Goal: Entertainment & Leisure: Consume media (video, audio)

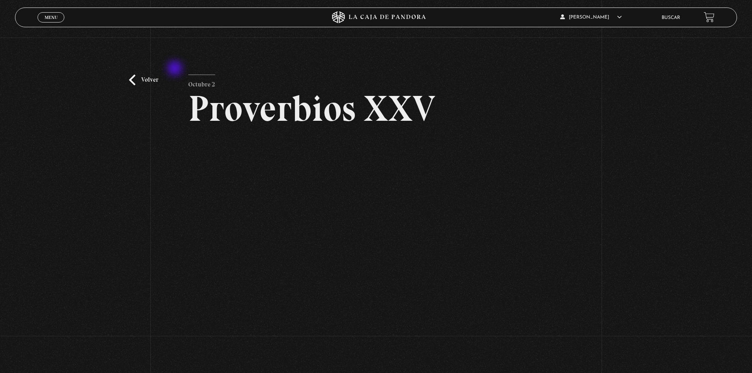
scroll to position [39, 0]
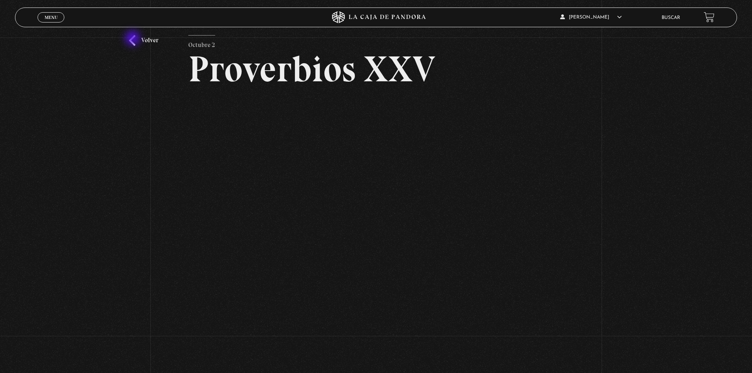
click at [133, 39] on link "Volver" at bounding box center [143, 40] width 29 height 11
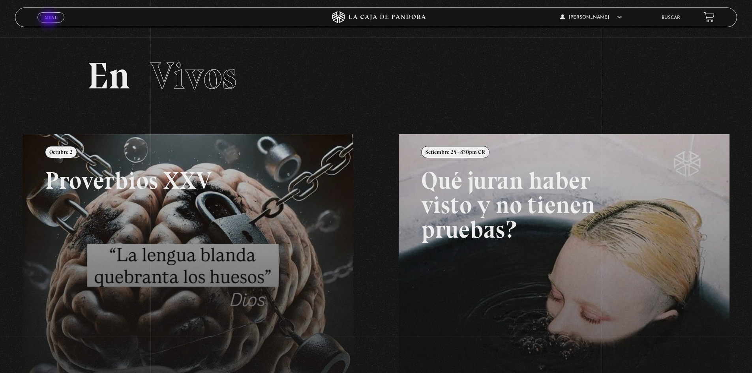
click at [50, 20] on span "Menu" at bounding box center [51, 17] width 13 height 5
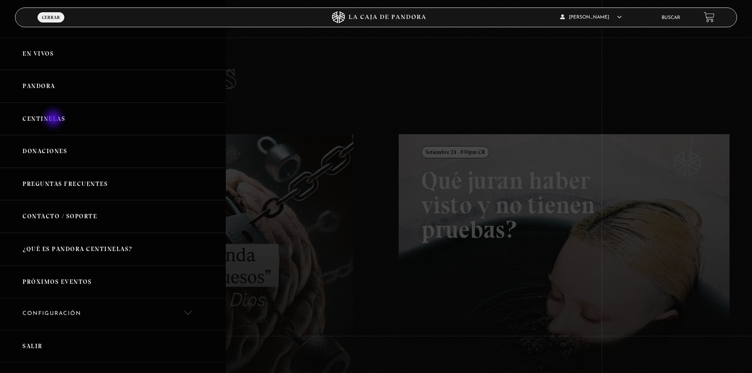
click at [54, 121] on link "Centinelas" at bounding box center [113, 119] width 226 height 33
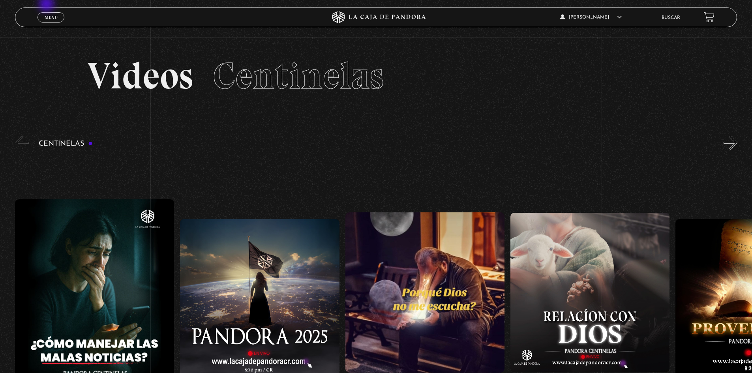
drag, startPoint x: 47, startPoint y: 5, endPoint x: 49, endPoint y: 20, distance: 15.1
click at [47, 7] on div "ingresar al sitio Ver Video Más Información Solicitar Por favor coloque su disp…" at bounding box center [376, 329] width 752 height 658
click at [49, 20] on span "Menu" at bounding box center [51, 17] width 13 height 5
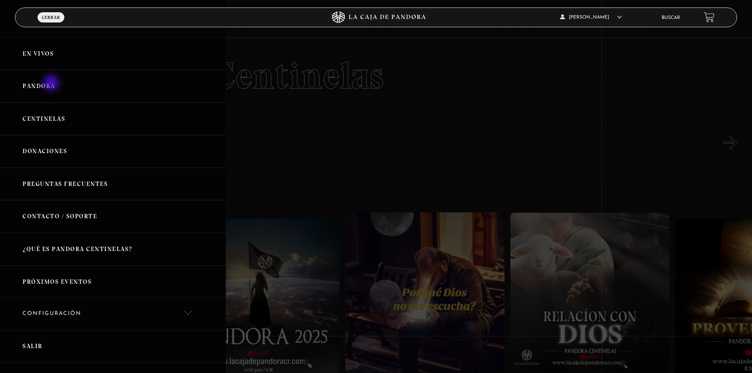
click at [52, 84] on link "Pandora" at bounding box center [113, 86] width 226 height 33
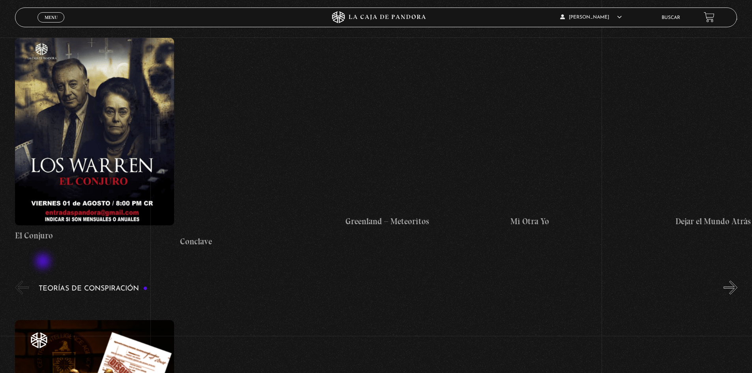
scroll to position [1658, 0]
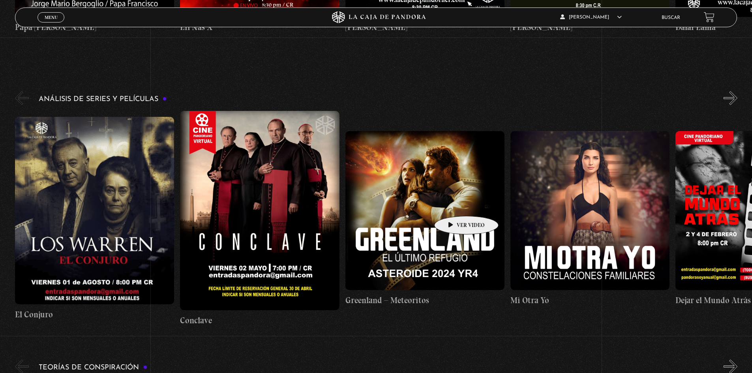
click at [382, 223] on figure at bounding box center [424, 210] width 159 height 159
